Goal: Task Accomplishment & Management: Manage account settings

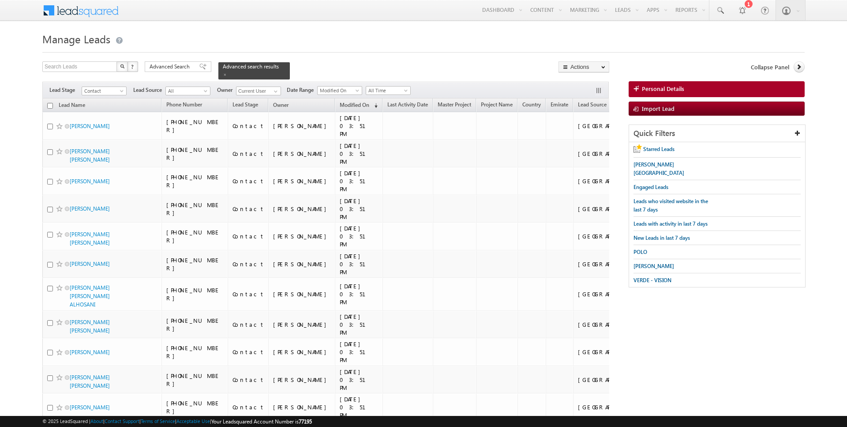
click at [49, 106] on input "checkbox" at bounding box center [50, 106] width 6 height 6
checkbox input "true"
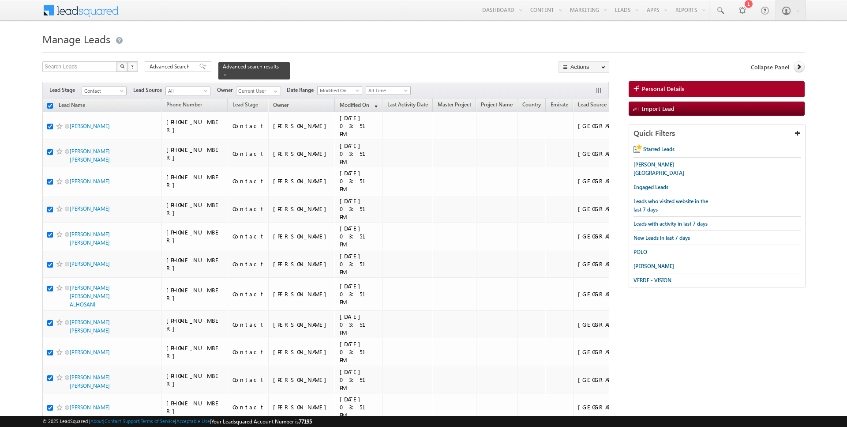
checkbox input "true"
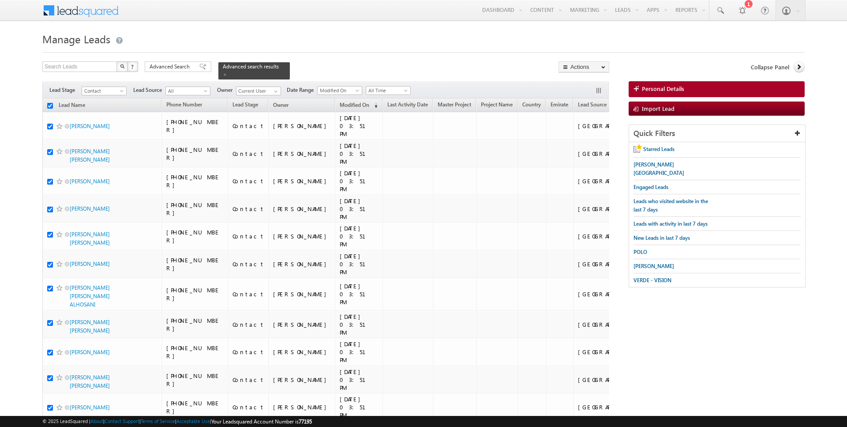
checkbox input "true"
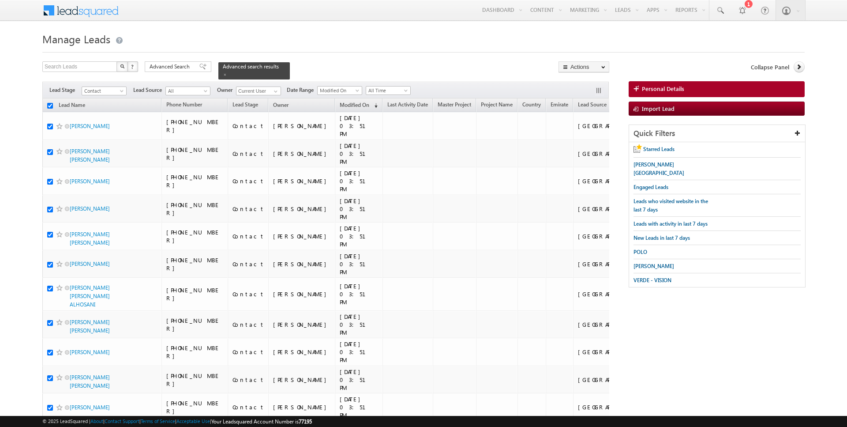
checkbox input "true"
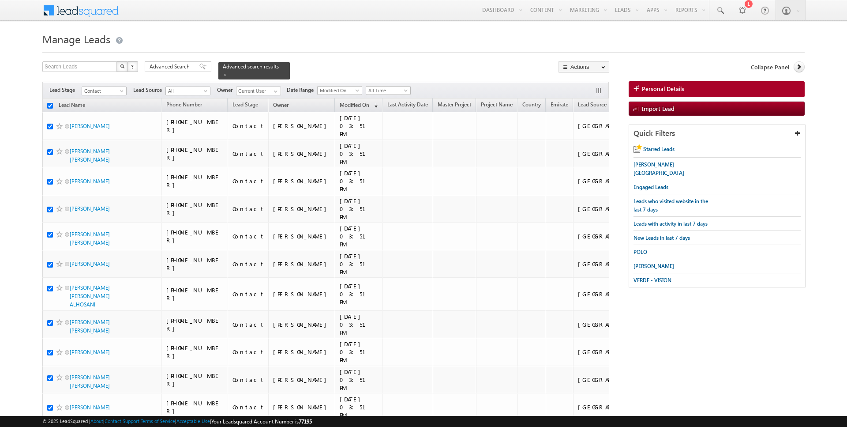
checkbox input "true"
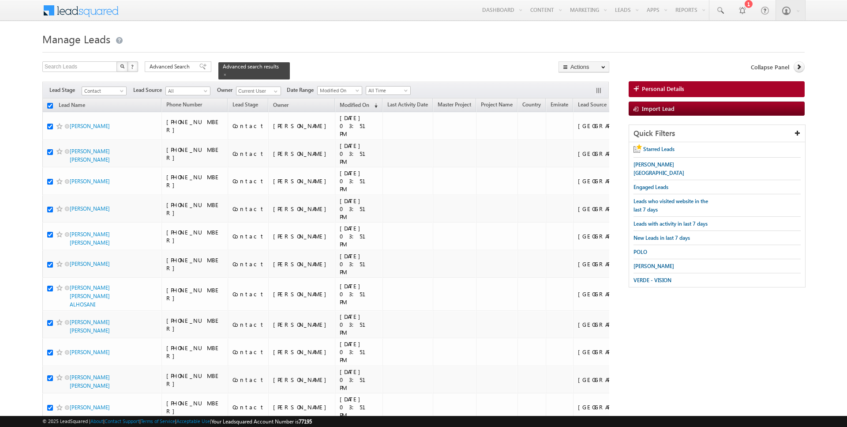
checkbox input "true"
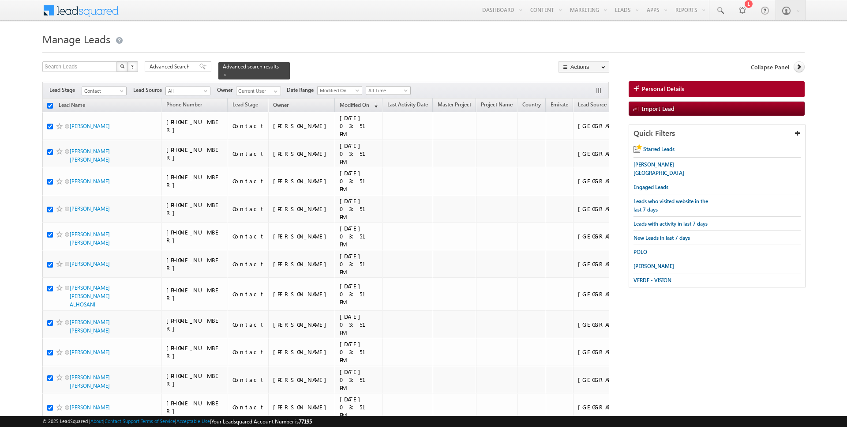
checkbox input "true"
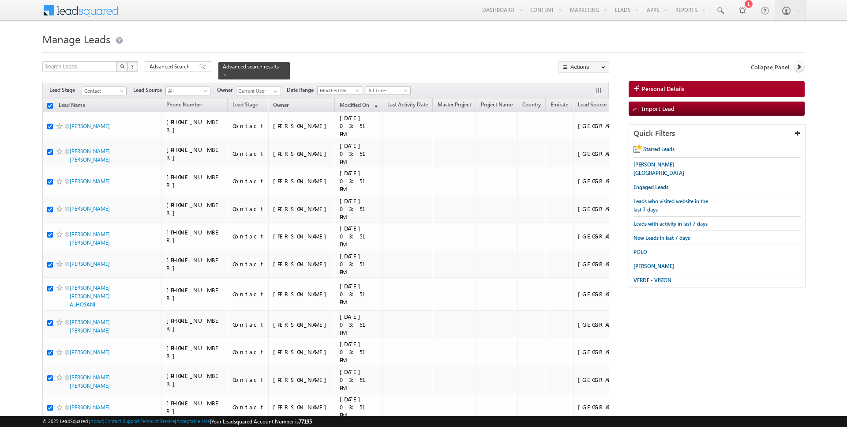
checkbox input "true"
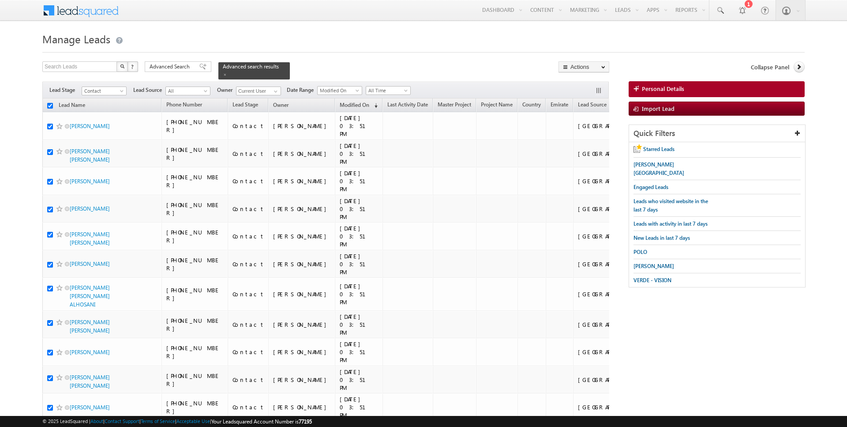
checkbox input "true"
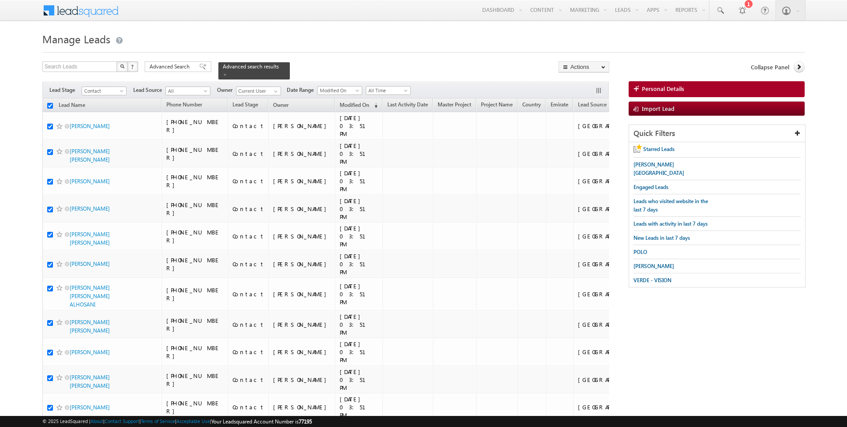
checkbox input "true"
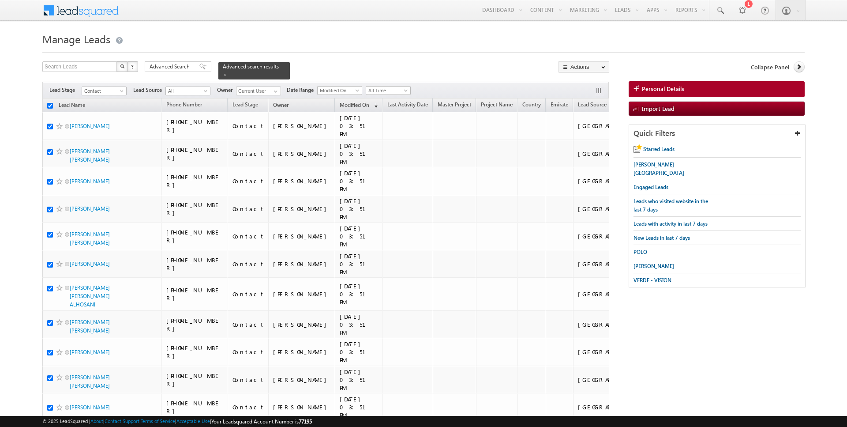
checkbox input "true"
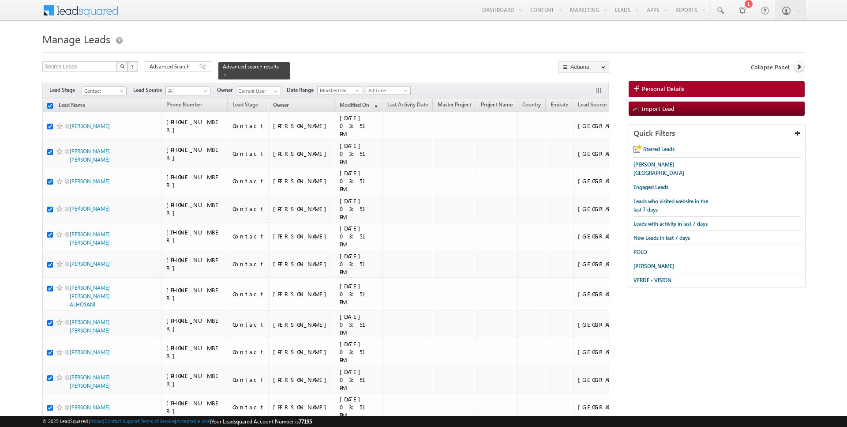
checkbox input "true"
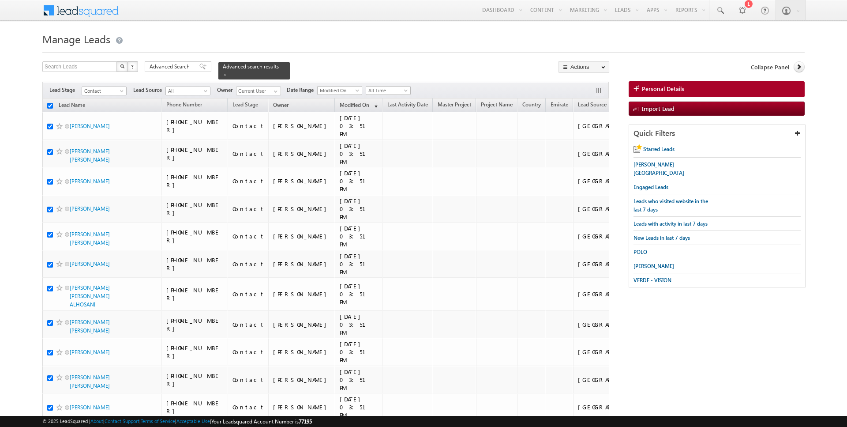
checkbox input "true"
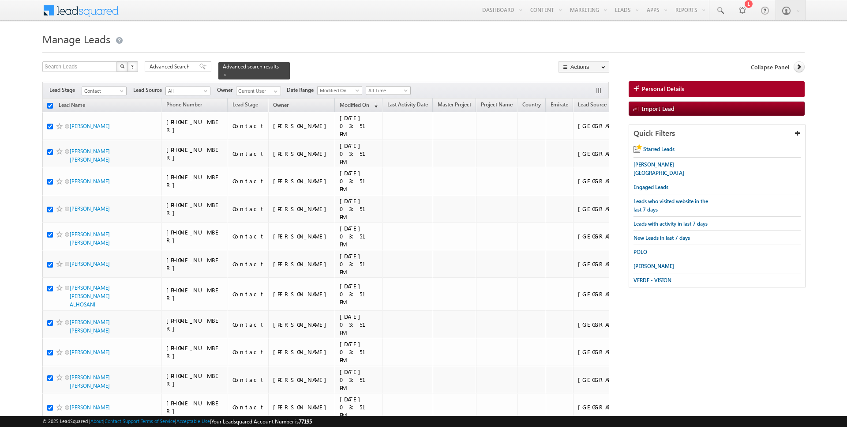
checkbox input "true"
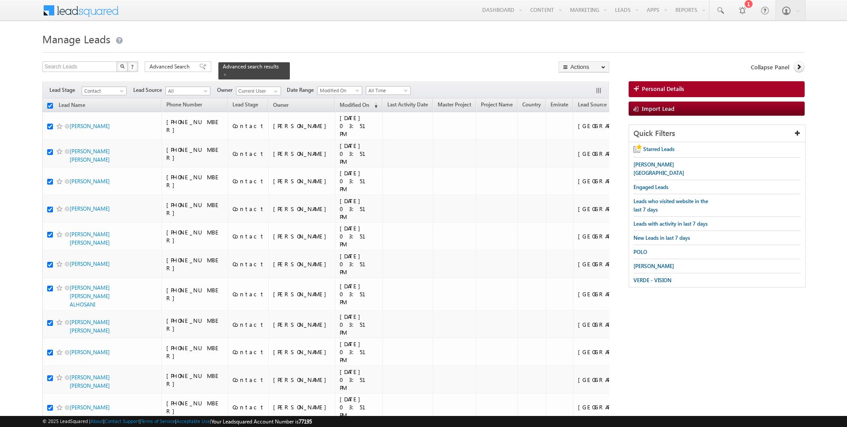
checkbox input "true"
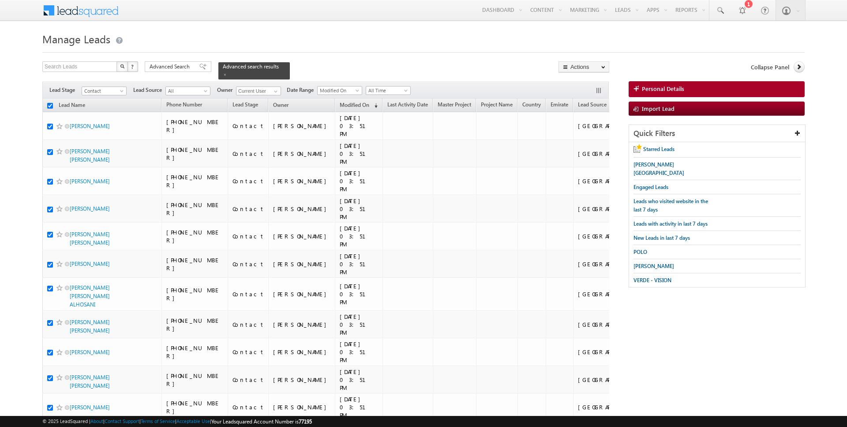
checkbox input "true"
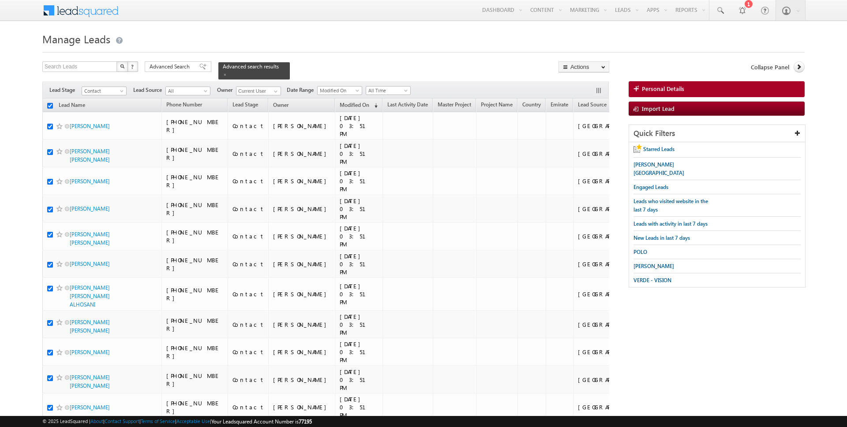
checkbox input "true"
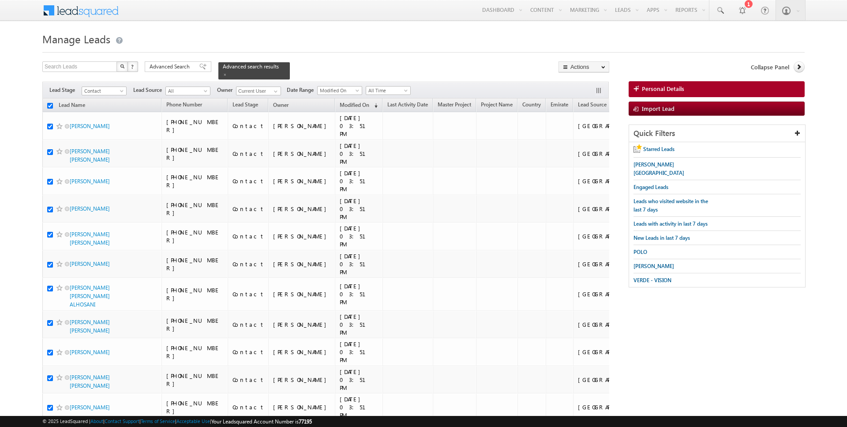
checkbox input "true"
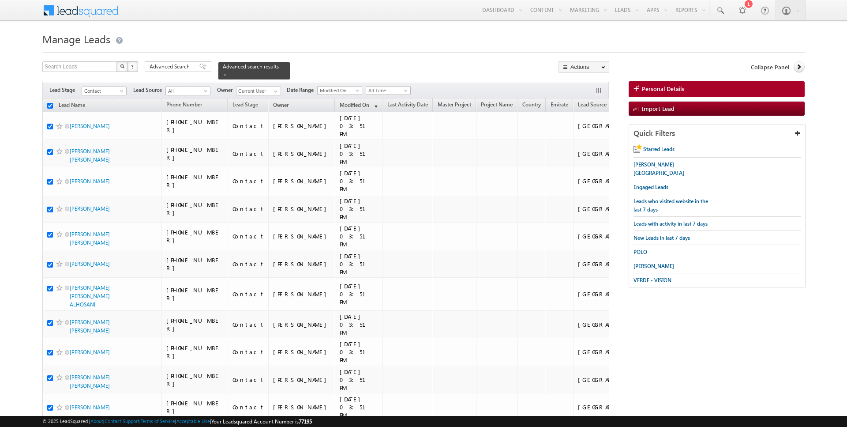
checkbox input "true"
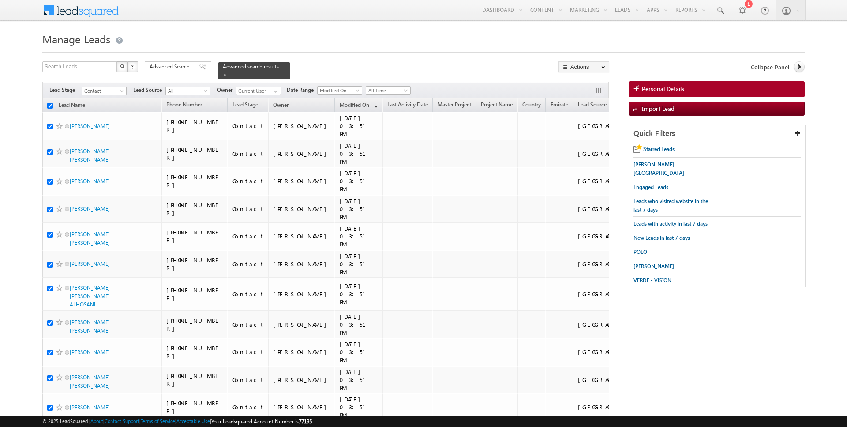
checkbox input "true"
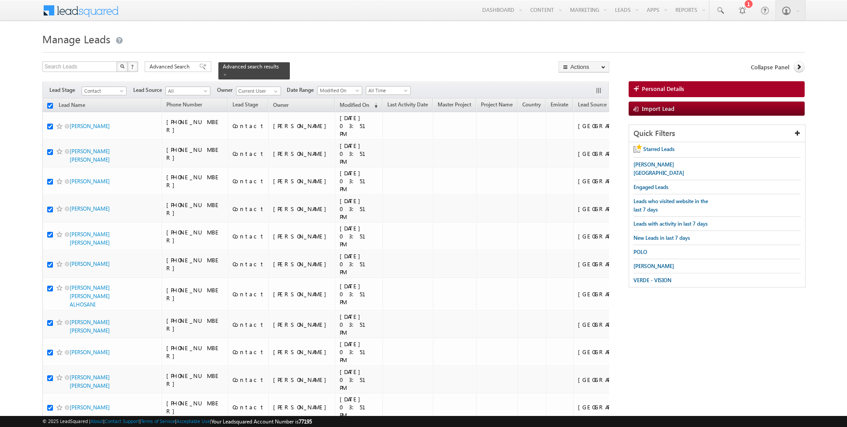
checkbox input "true"
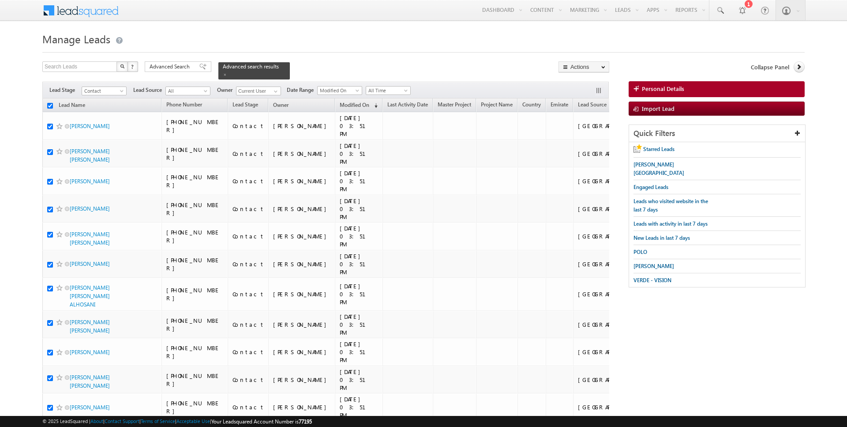
checkbox input "true"
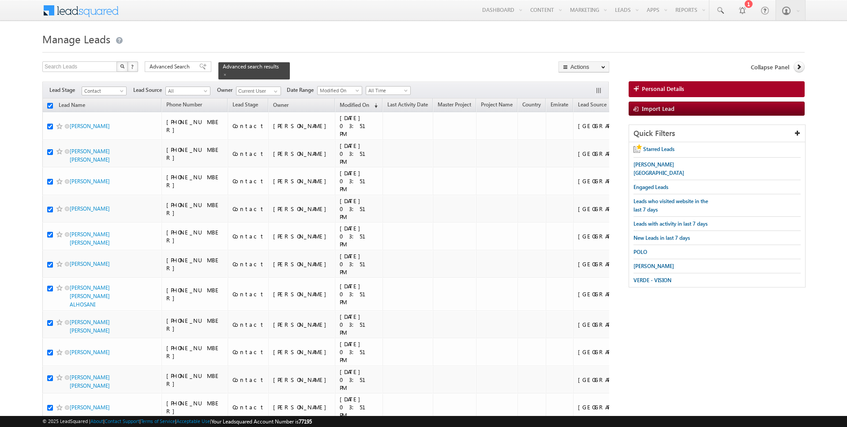
checkbox input "true"
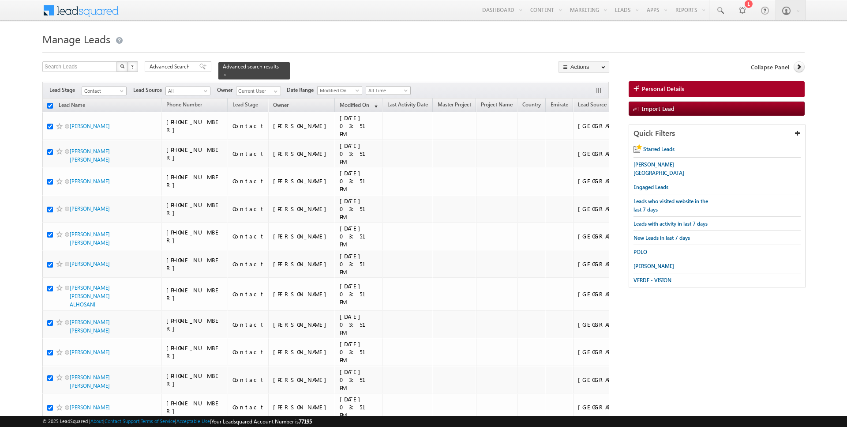
checkbox input "true"
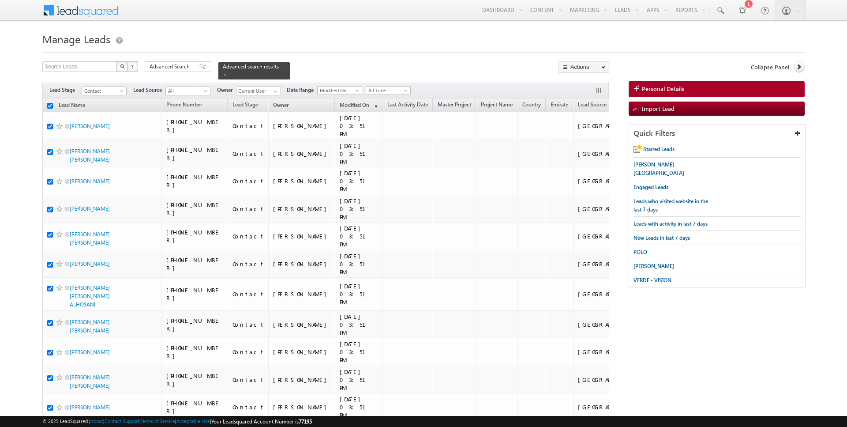
checkbox input "true"
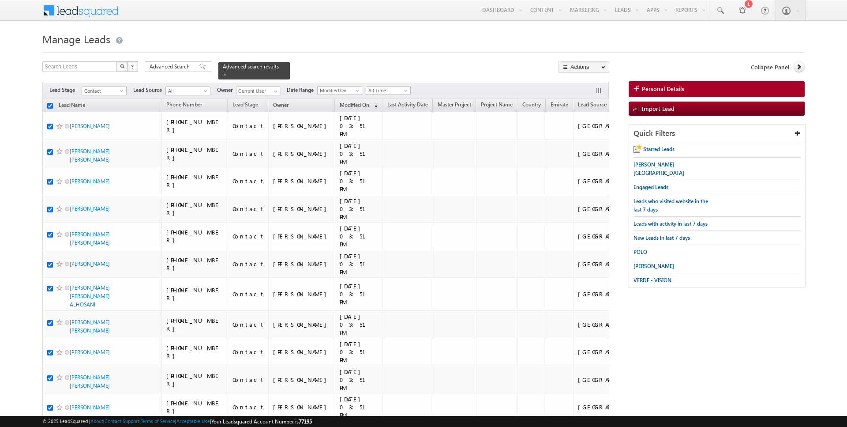
checkbox input "true"
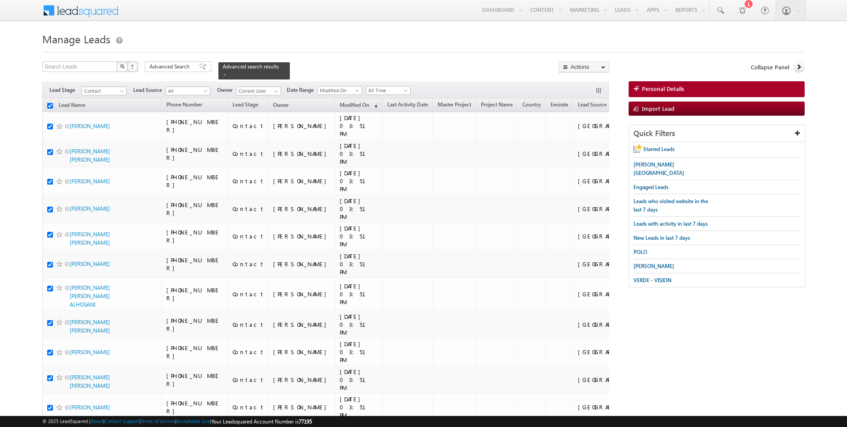
checkbox input "true"
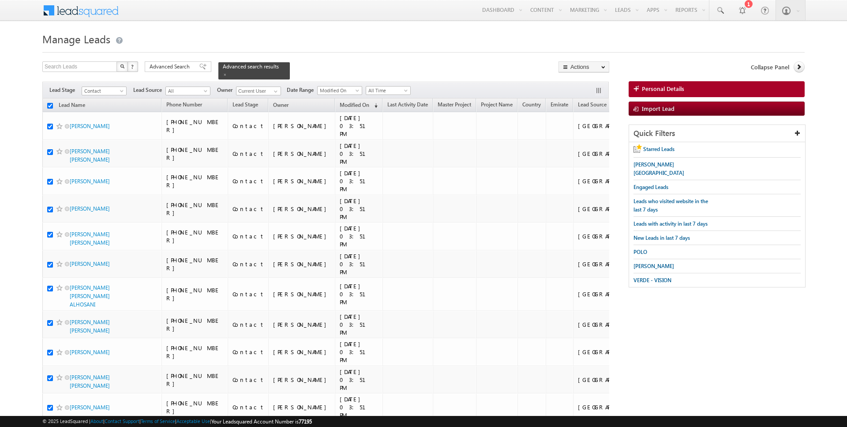
checkbox input "true"
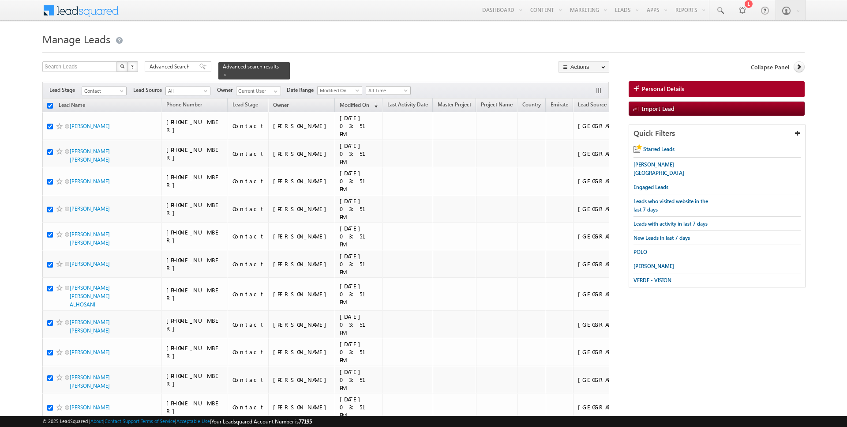
checkbox input "true"
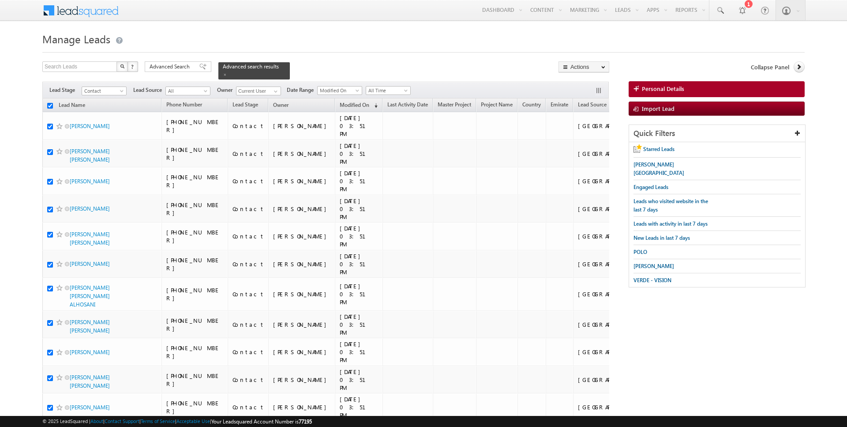
checkbox input "true"
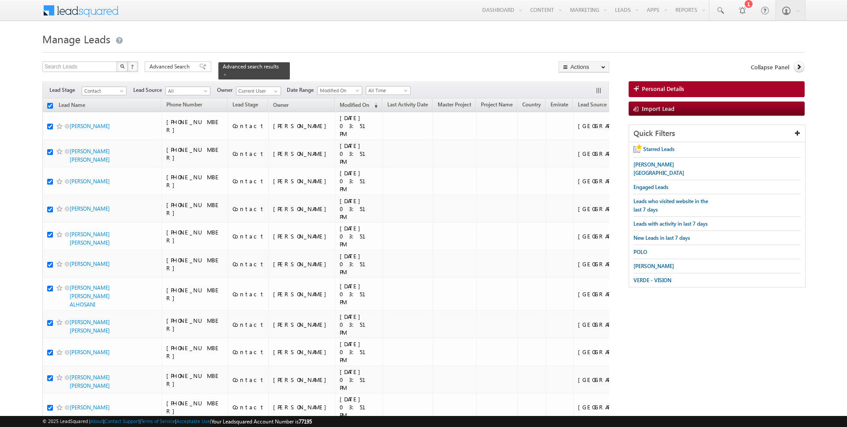
checkbox input "true"
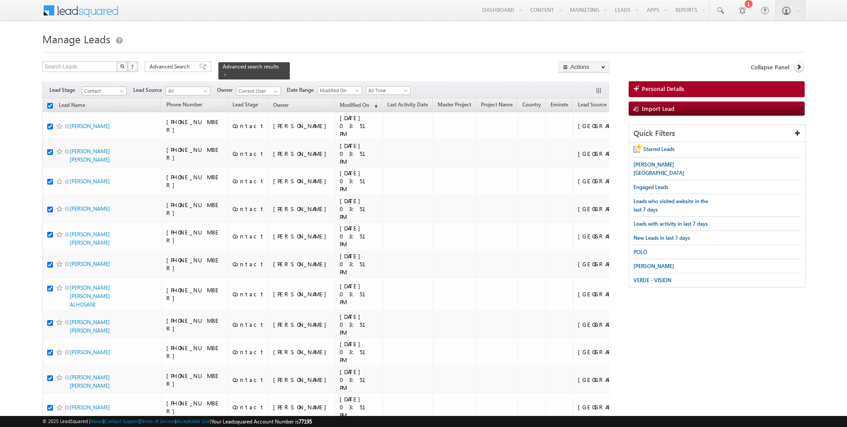
checkbox input "true"
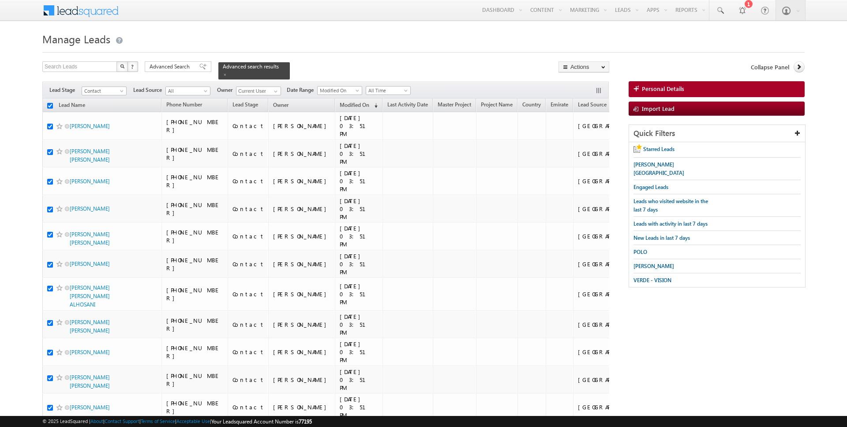
checkbox input "true"
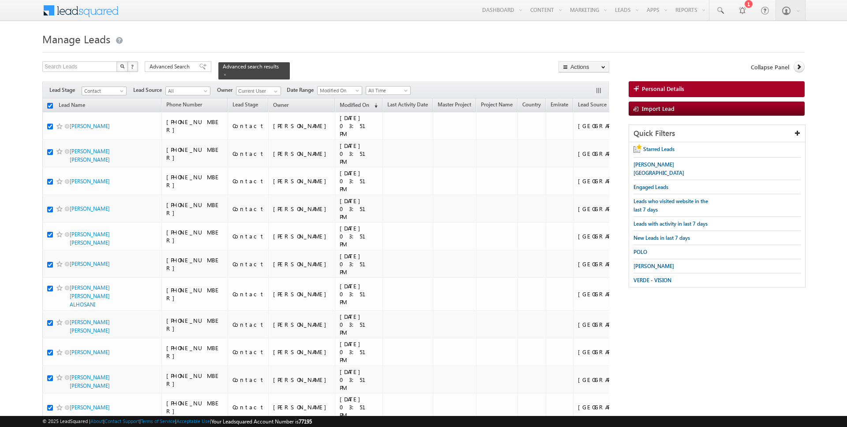
checkbox input "true"
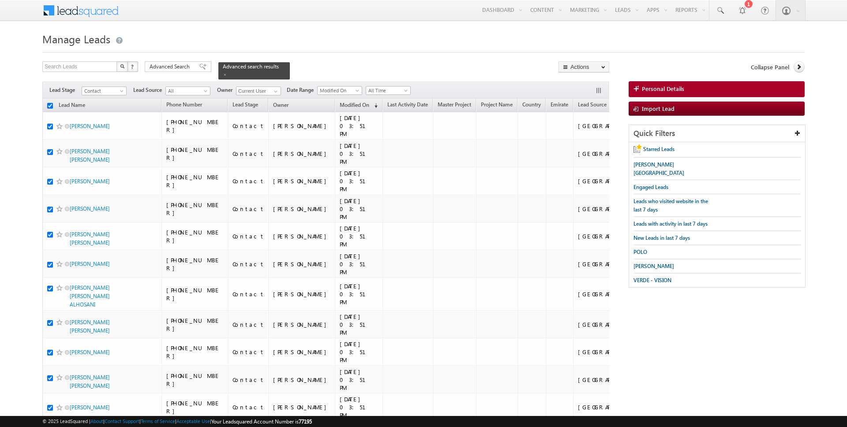
checkbox input "true"
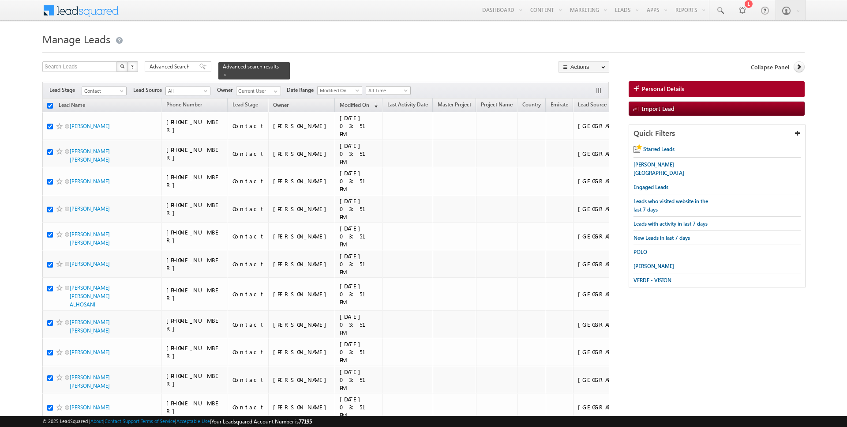
checkbox input "true"
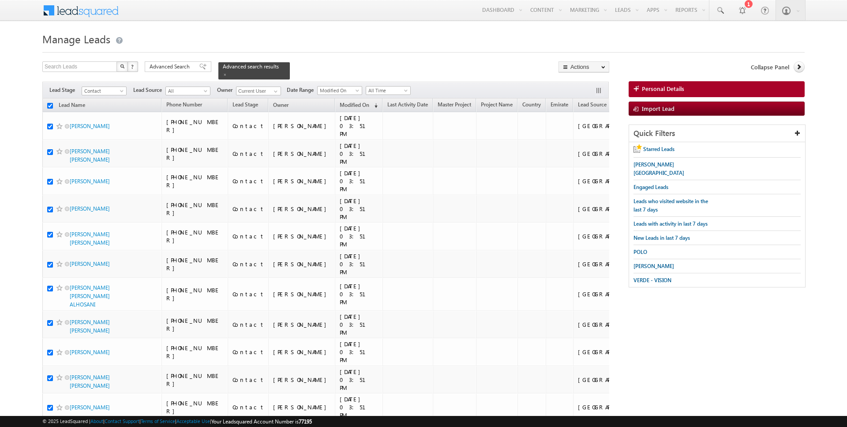
checkbox input "true"
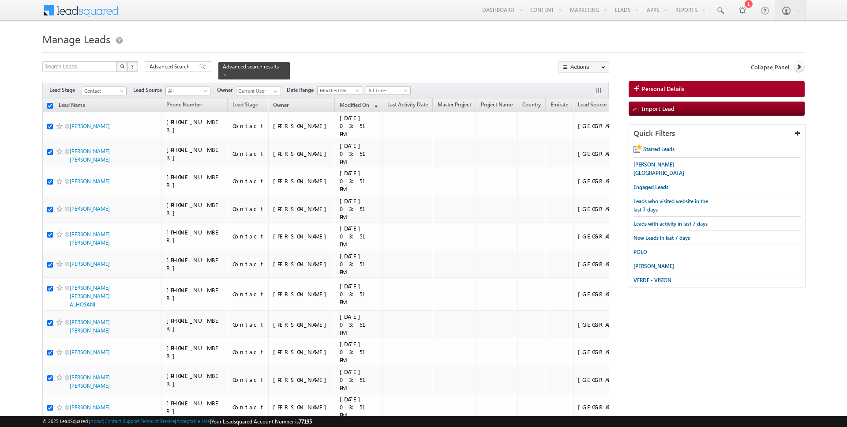
checkbox input "true"
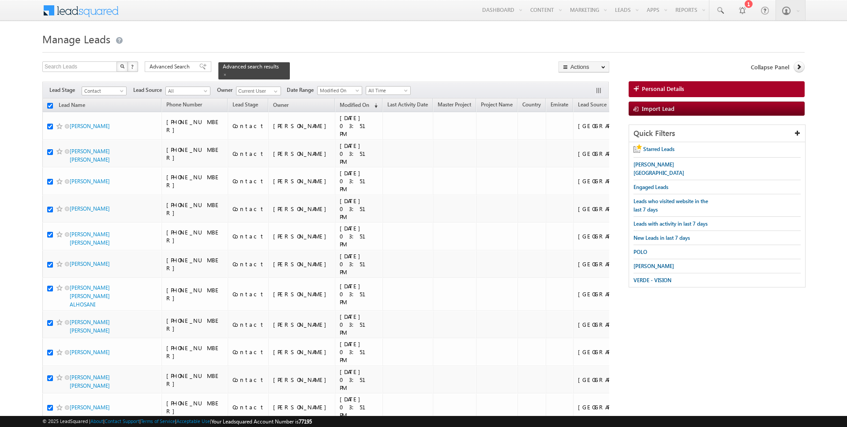
checkbox input "true"
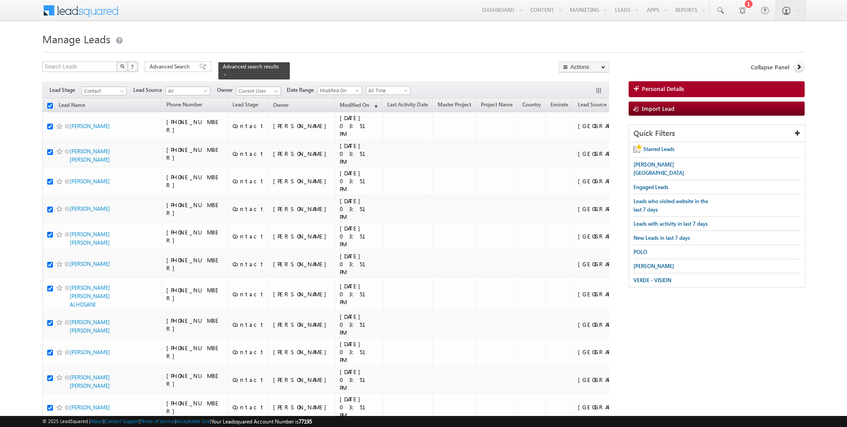
checkbox input "true"
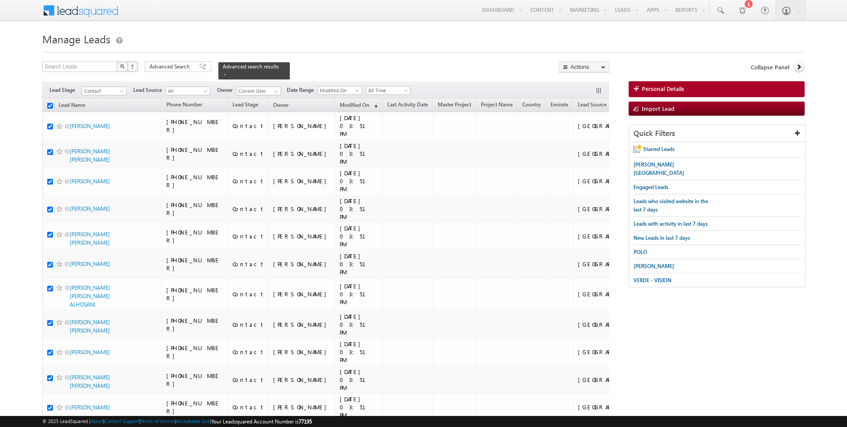
checkbox input "true"
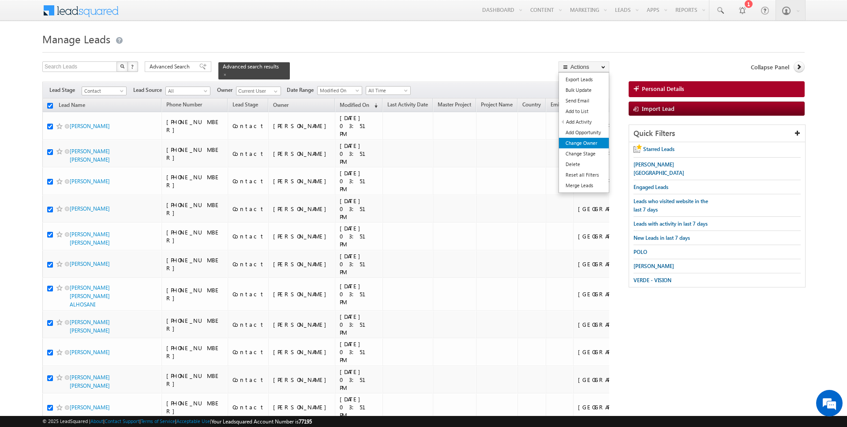
click at [583, 143] on link "Change Owner" at bounding box center [584, 143] width 50 height 11
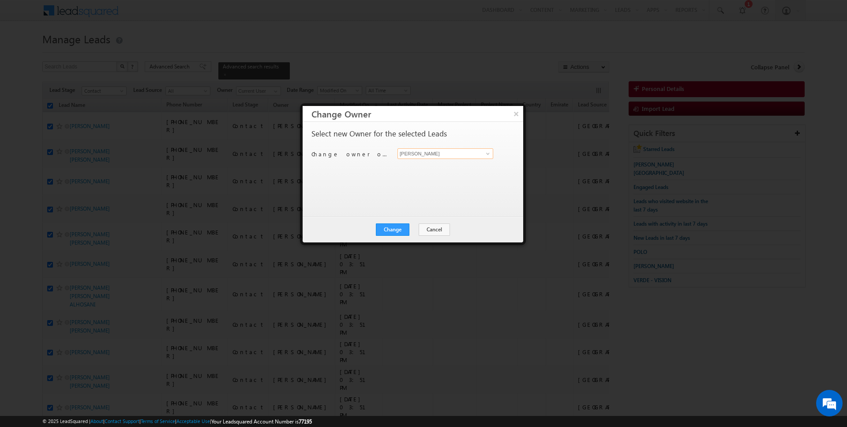
click at [404, 150] on input "[PERSON_NAME]" at bounding box center [446, 153] width 96 height 11
click at [390, 223] on button "Change" at bounding box center [393, 229] width 34 height 12
click at [408, 234] on button "Close" at bounding box center [414, 229] width 28 height 12
